Goal: Find contact information: Find contact information

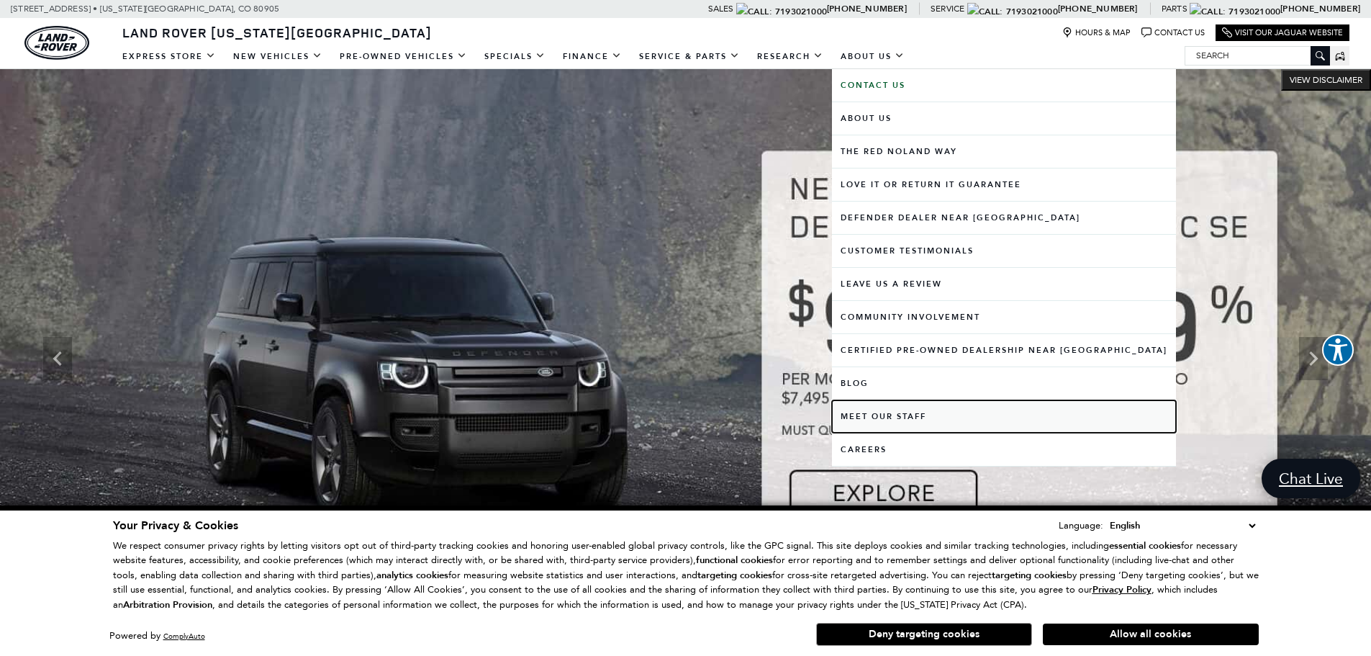
drag, startPoint x: 867, startPoint y: 415, endPoint x: 696, endPoint y: 400, distance: 171.9
click at [867, 415] on link "Meet Our Staff" at bounding box center [1004, 416] width 344 height 32
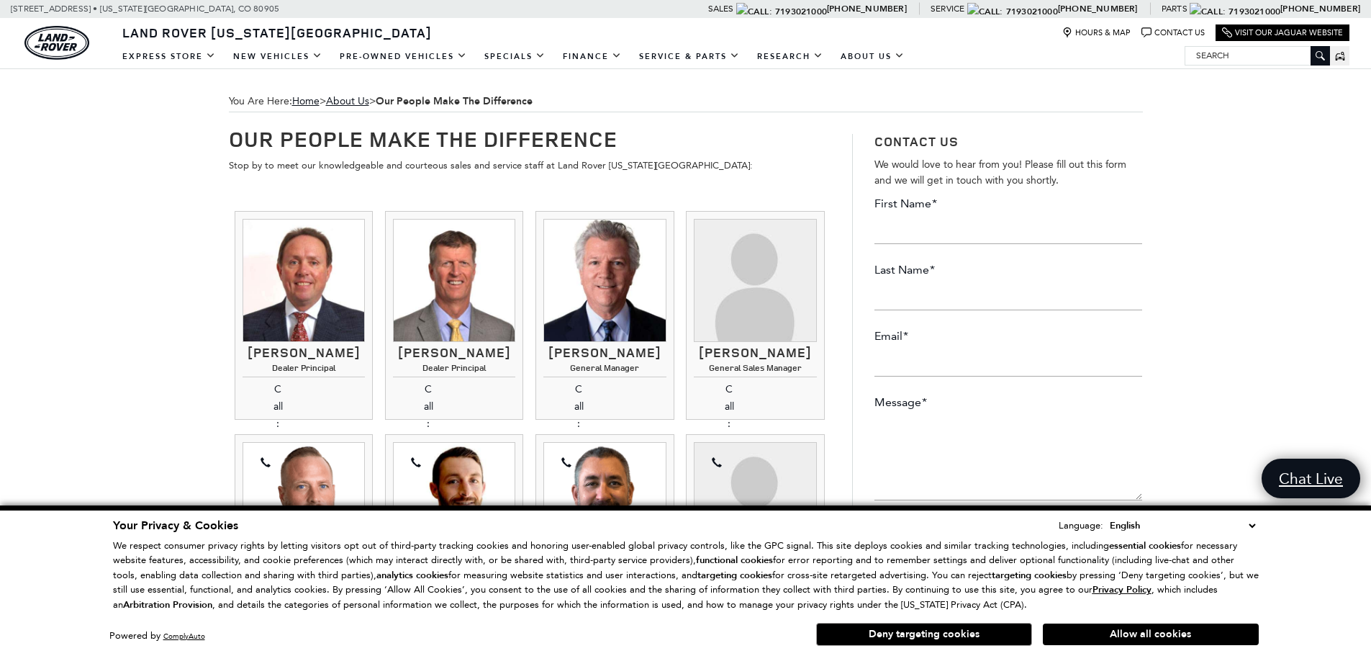
drag, startPoint x: 802, startPoint y: 368, endPoint x: 688, endPoint y: 366, distance: 113.7
click at [706, 360] on h3 "Kimberley Zacharias" at bounding box center [755, 352] width 122 height 14
drag, startPoint x: 760, startPoint y: 360, endPoint x: 818, endPoint y: 376, distance: 60.6
click at [818, 376] on li "Kimberley Zacharias General Sales Manager 719.302.1000 Kimberley Zacharias Gene…" at bounding box center [755, 315] width 138 height 209
drag, startPoint x: 816, startPoint y: 372, endPoint x: 715, endPoint y: 368, distance: 100.8
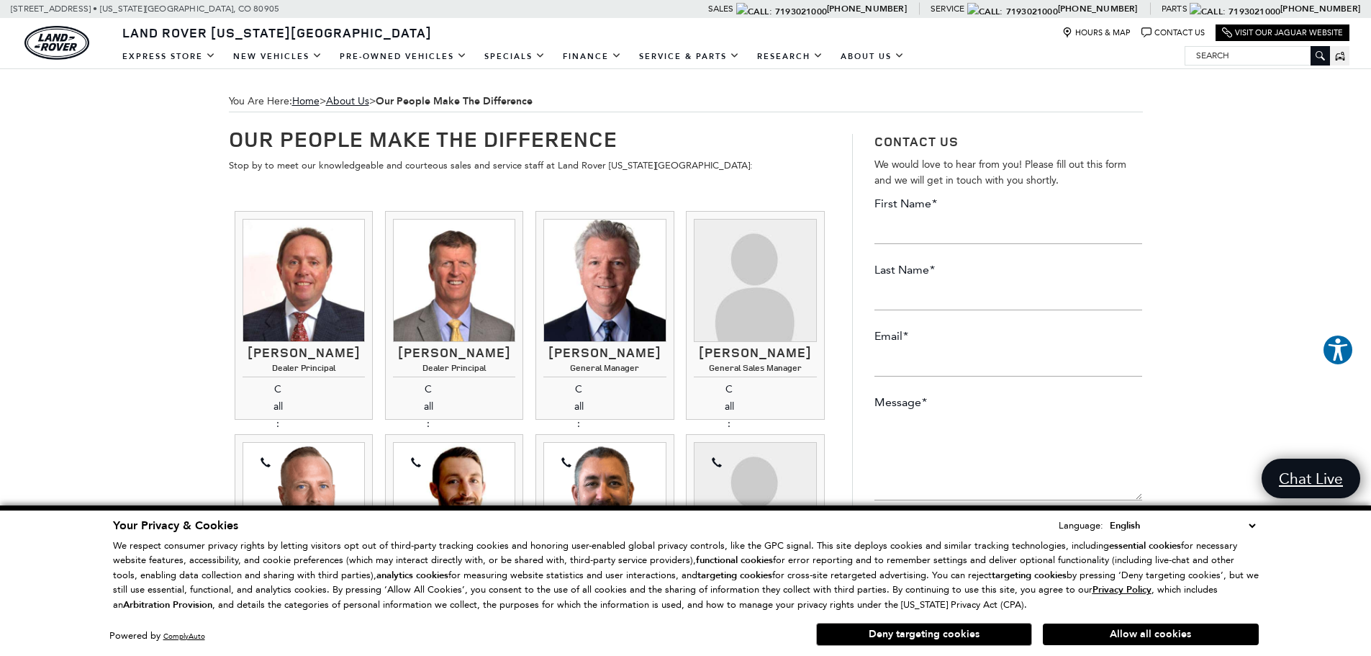
click at [715, 360] on h3 "Kimberley Zacharias" at bounding box center [755, 352] width 122 height 14
drag, startPoint x: 728, startPoint y: 358, endPoint x: 818, endPoint y: 379, distance: 92.4
click at [825, 381] on div "Thom Buckley Dealer Principal 719.302.1000 Ray Reilly" at bounding box center [530, 556] width 602 height 705
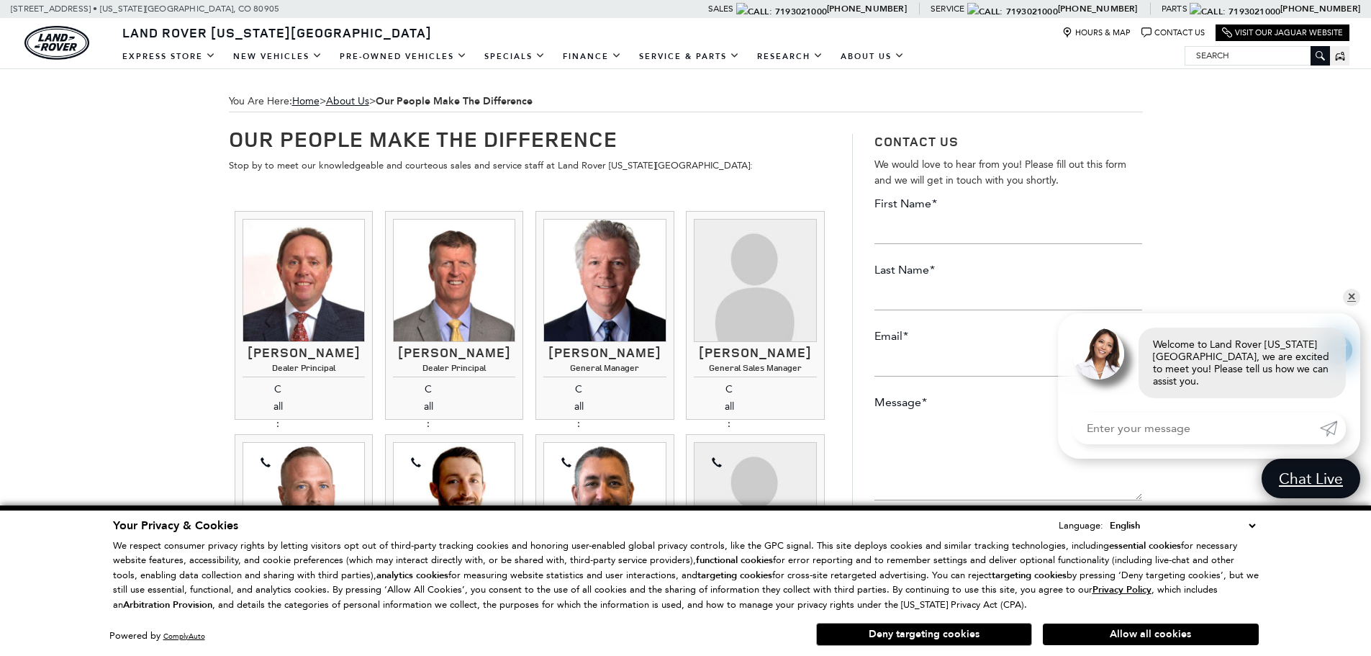
drag, startPoint x: 808, startPoint y: 373, endPoint x: 713, endPoint y: 362, distance: 95.6
click at [713, 360] on h3 "Kimberley Zacharias" at bounding box center [755, 352] width 122 height 14
copy h3 "Zacharias"
